Goal: Complete application form

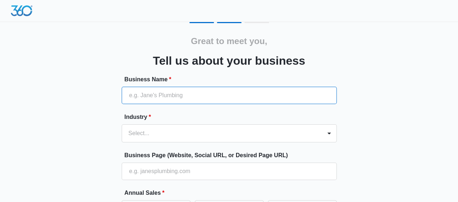
click at [199, 99] on input "Business Name *" at bounding box center [229, 95] width 215 height 17
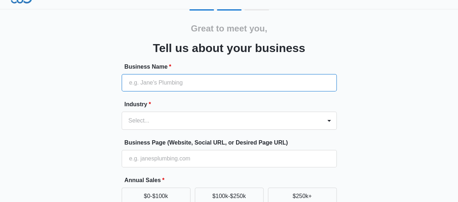
scroll to position [121, 0]
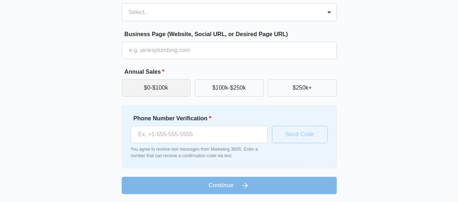
click at [164, 89] on button "$0-$100k" at bounding box center [156, 87] width 69 height 17
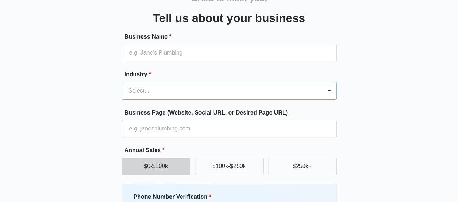
click at [166, 100] on div "Select..." at bounding box center [229, 91] width 215 height 18
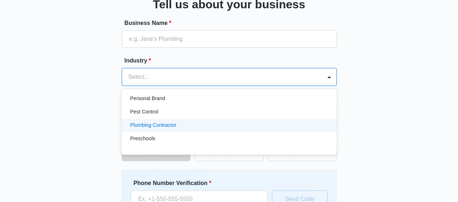
scroll to position [423, 0]
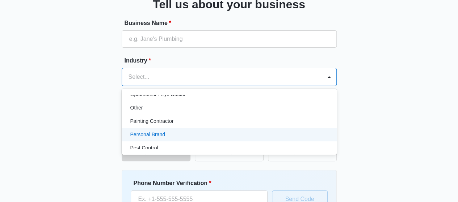
click at [158, 135] on p "Personal Brand" at bounding box center [147, 135] width 35 height 8
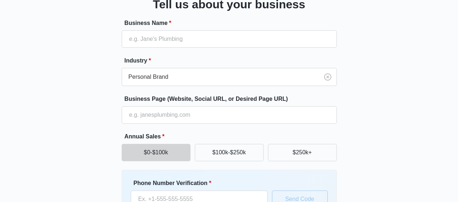
click at [116, 89] on div "Great to meet you, Tell us about your business Business Name * Industry * Perso…" at bounding box center [229, 112] width 434 height 293
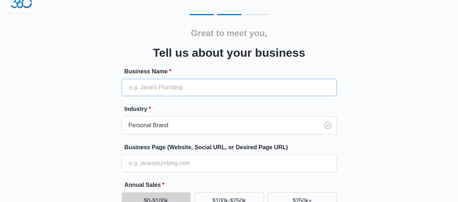
scroll to position [0, 0]
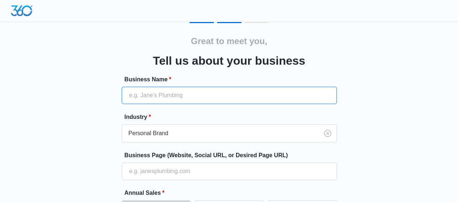
click at [145, 92] on input "Business Name *" at bounding box center [229, 95] width 215 height 17
click at [141, 94] on input "AzIZ Media" at bounding box center [229, 95] width 215 height 17
type input "AzIz Media"
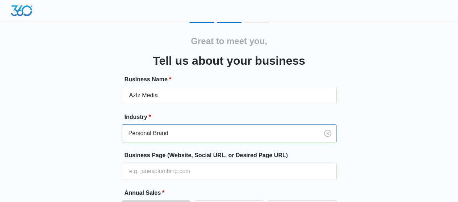
click at [192, 134] on div "Personal Brand" at bounding box center [229, 133] width 215 height 18
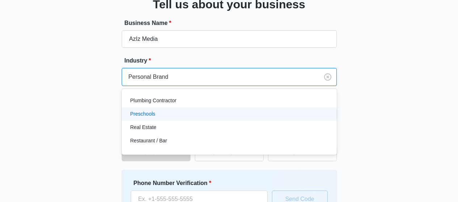
scroll to position [521, 0]
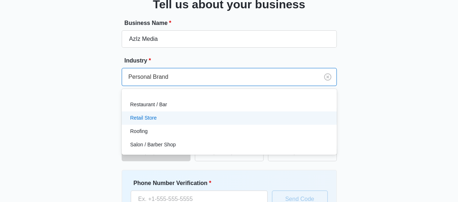
click at [89, 114] on div "Great to meet you, Tell us about your business Business Name * AzIz Media Indus…" at bounding box center [229, 112] width 434 height 293
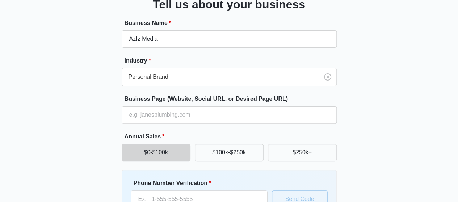
scroll to position [121, 0]
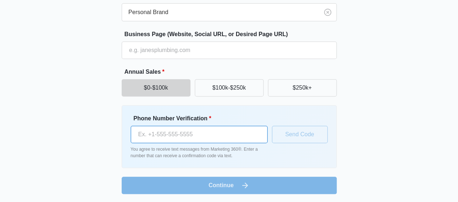
click at [174, 127] on input "Phone Number Verification *" at bounding box center [199, 134] width 137 height 17
type input "[PHONE_NUMBER]"
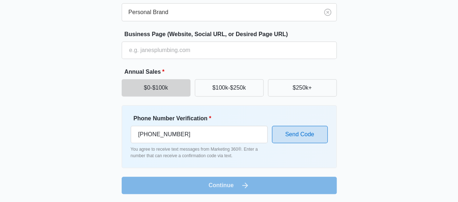
click at [290, 131] on button "Send Code" at bounding box center [300, 134] width 56 height 17
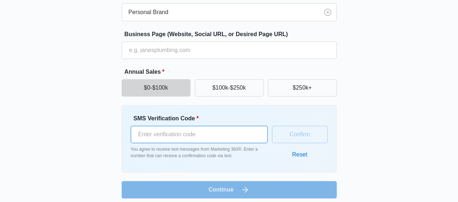
click at [240, 133] on input "SMS Verification Code *" at bounding box center [199, 134] width 137 height 17
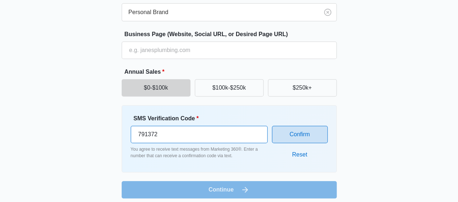
type input "791372"
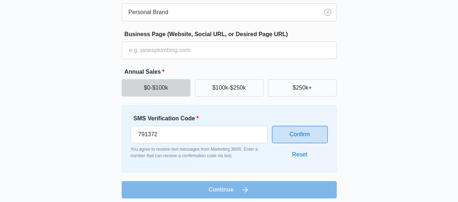
click at [302, 140] on button "Confirm" at bounding box center [300, 134] width 56 height 17
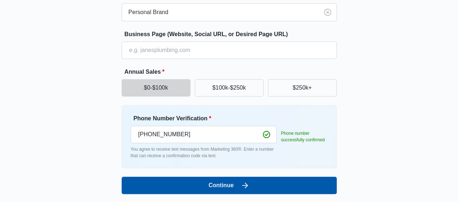
click at [212, 178] on button "Continue" at bounding box center [229, 185] width 215 height 17
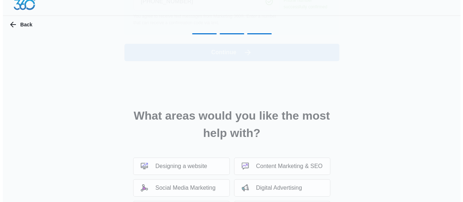
scroll to position [0, 0]
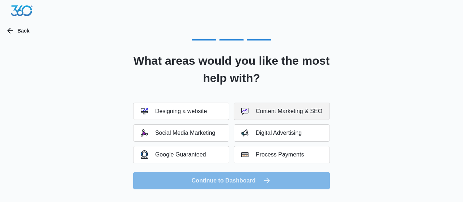
click at [261, 112] on div "Content Marketing & SEO" at bounding box center [281, 111] width 81 height 7
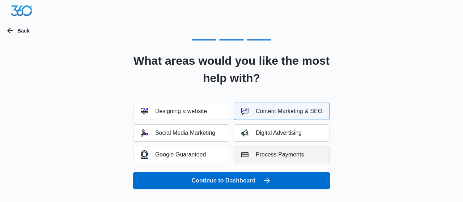
click at [251, 149] on button "Process Payments" at bounding box center [282, 154] width 96 height 17
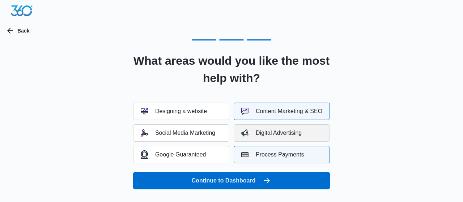
click at [300, 138] on button "Digital Advertising" at bounding box center [282, 132] width 96 height 17
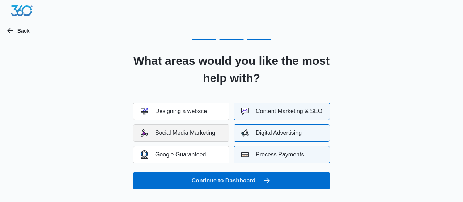
click at [182, 134] on div "Social Media Marketing" at bounding box center [178, 132] width 75 height 7
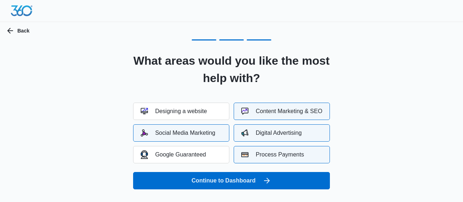
click at [305, 112] on div "Content Marketing & SEO" at bounding box center [281, 111] width 81 height 7
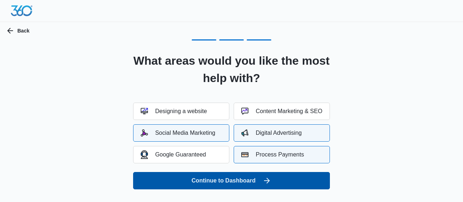
click at [267, 181] on icon "submit" at bounding box center [267, 181] width 9 height 9
